Goal: Check status: Check status

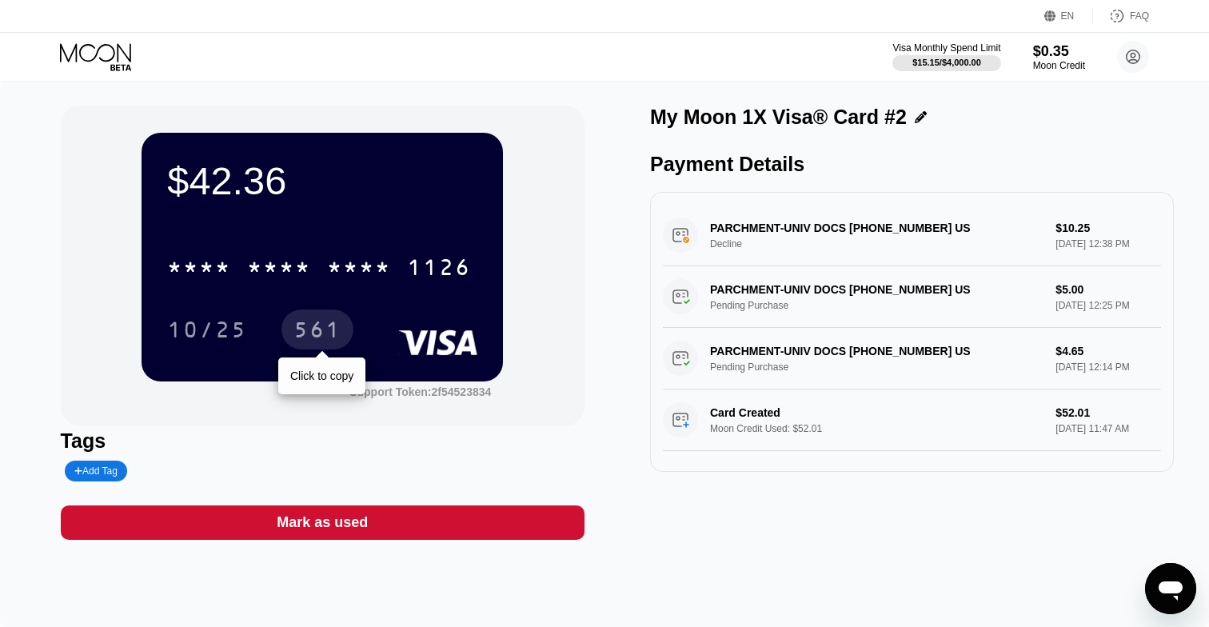
click at [318, 326] on div "561" at bounding box center [318, 332] width 48 height 26
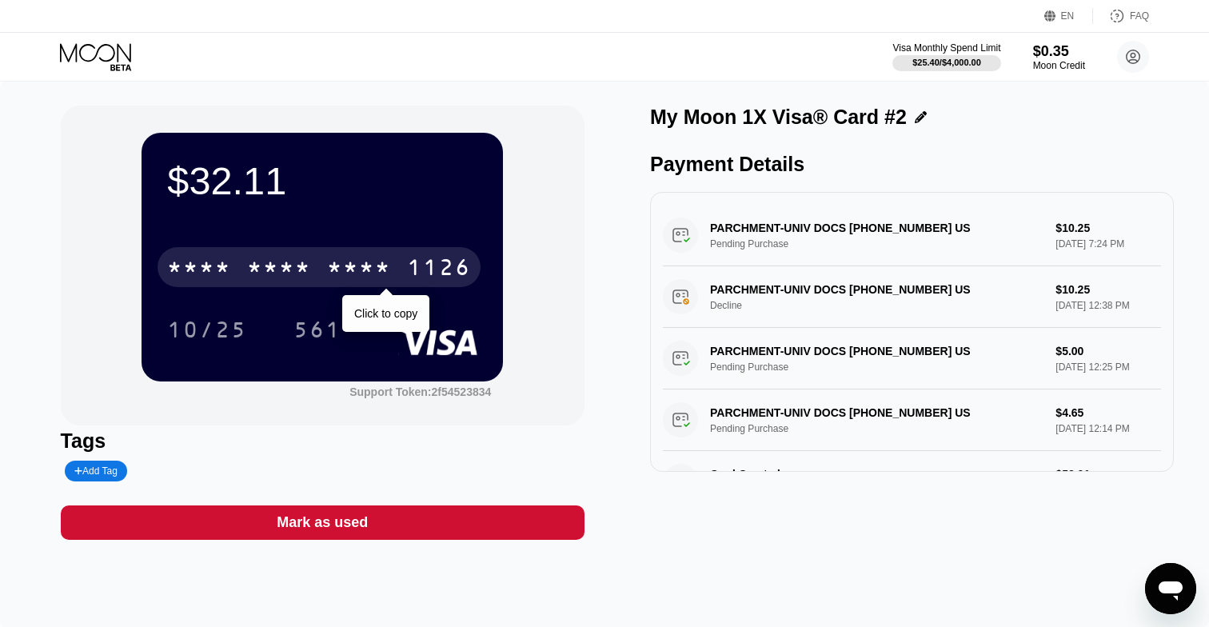
click at [323, 270] on div "* * * * * * * * * * * * 1126" at bounding box center [319, 267] width 323 height 40
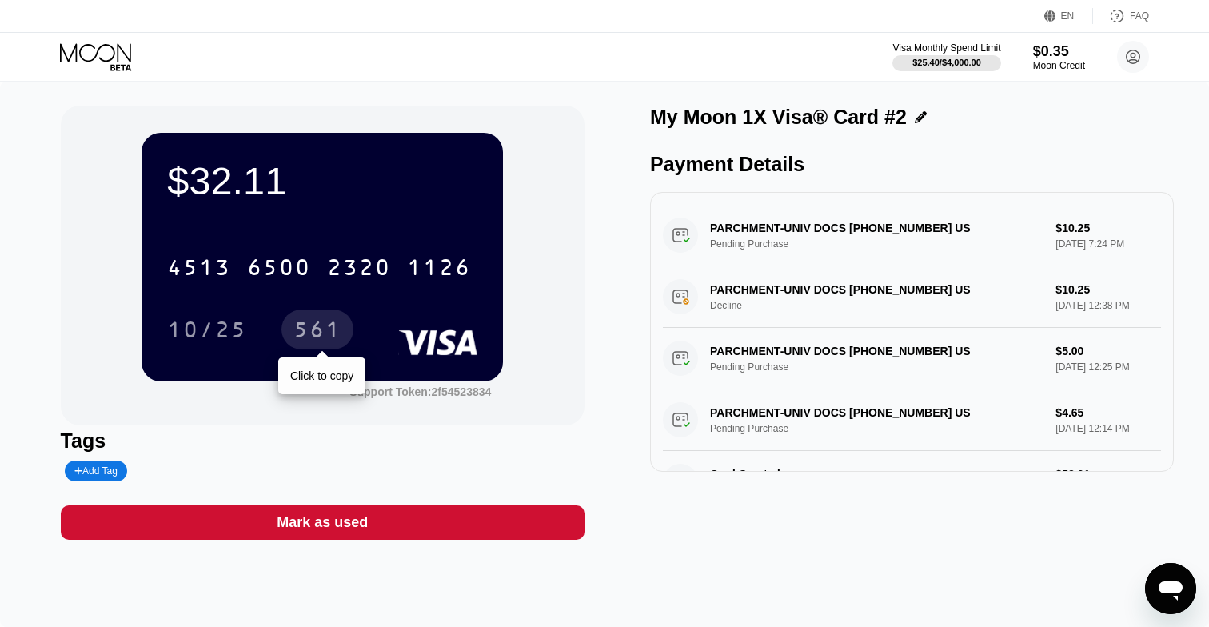
click at [311, 326] on div "561" at bounding box center [318, 332] width 48 height 26
